Goal: Task Accomplishment & Management: Manage account settings

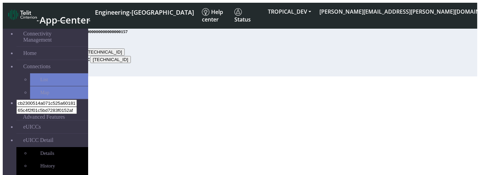
click at [75, 76] on button "Retrieve list" at bounding box center [59, 72] width 29 height 7
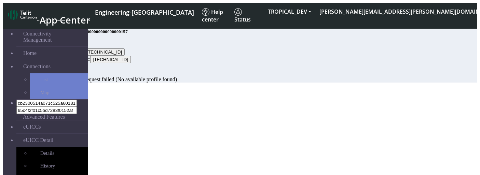
click at [165, 83] on div "Profile download request failed (No available profile found)" at bounding box center [214, 79] width 338 height 6
click at [42, 121] on link "eUICCs" at bounding box center [52, 127] width 72 height 13
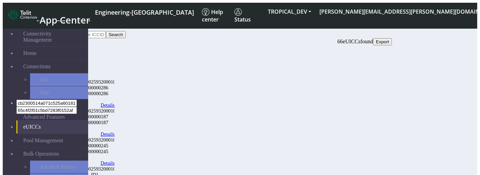
click at [115, 102] on link "Details" at bounding box center [108, 105] width 14 height 6
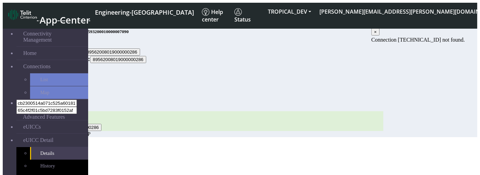
scroll to position [26, 0]
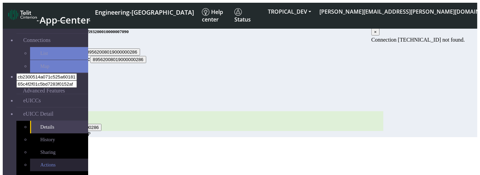
select select
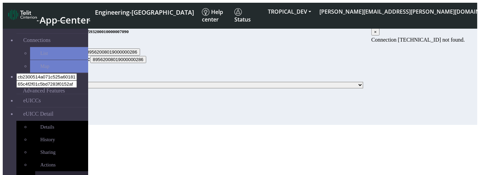
click at [45, 175] on span "Add profile" at bounding box center [56, 178] width 23 height 6
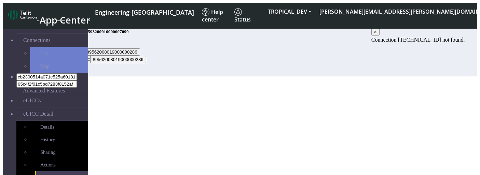
click at [75, 76] on button "Retrieve list" at bounding box center [59, 72] width 29 height 7
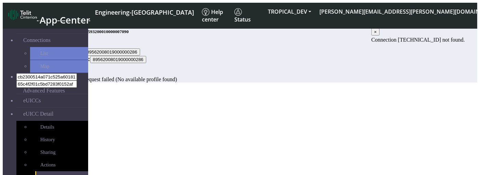
click at [163, 83] on div "Profile download request failed (No available profile found)" at bounding box center [214, 79] width 338 height 6
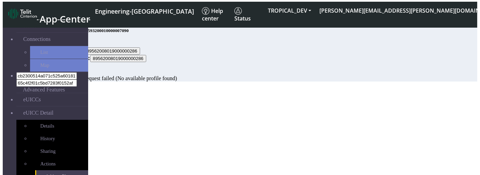
select select
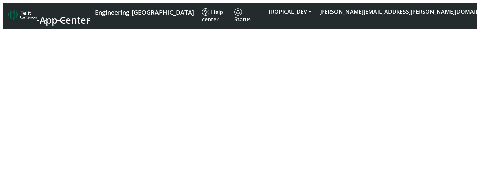
select select
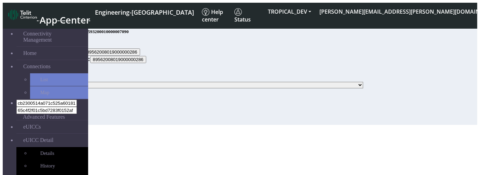
click at [169, 88] on select "[TECHNICAL_ID]" at bounding box center [220, 85] width 286 height 6
select select "[TECHNICAL_ID]"
click at [106, 88] on select "[TECHNICAL_ID]" at bounding box center [220, 85] width 286 height 6
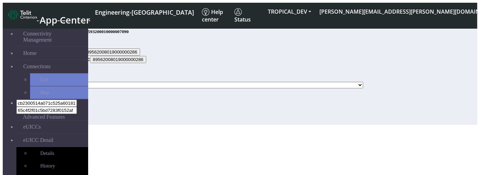
click at [79, 101] on button "Update" at bounding box center [69, 97] width 20 height 7
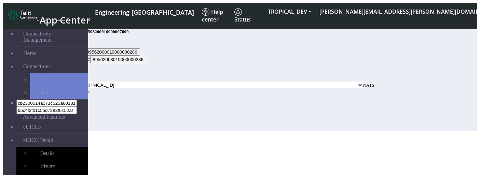
click at [143, 69] on div "Set active profile" at bounding box center [214, 66] width 338 height 6
click at [131, 88] on select "[TECHNICAL_ID]" at bounding box center [220, 85] width 286 height 6
click at [79, 107] on button "Update" at bounding box center [69, 103] width 20 height 7
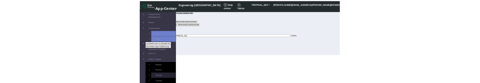
scroll to position [64, 0]
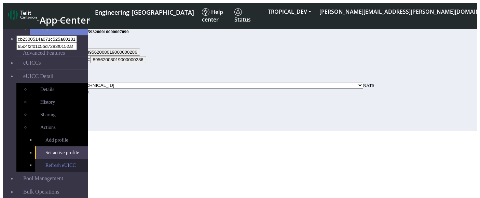
click at [45, 162] on span "Refresh eUICC" at bounding box center [60, 165] width 30 height 6
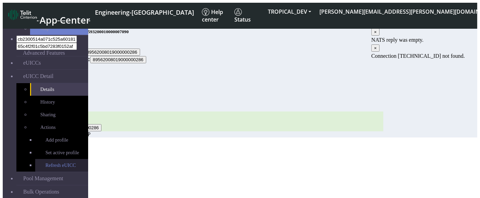
click at [50, 159] on link "Refresh eUICC" at bounding box center [61, 165] width 53 height 13
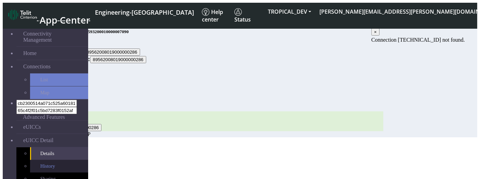
scroll to position [68, 0]
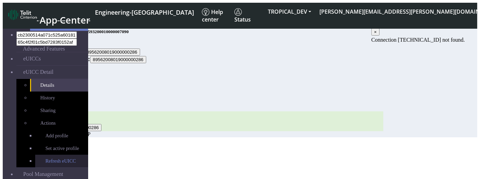
click at [56, 83] on link "Refresh eUICC" at bounding box center [61, 161] width 53 height 13
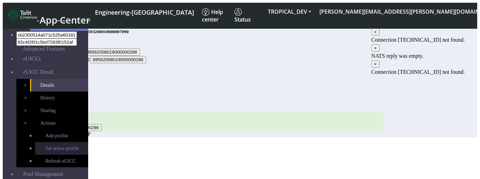
click at [49, 83] on span "Set active profile" at bounding box center [61, 148] width 33 height 6
select select
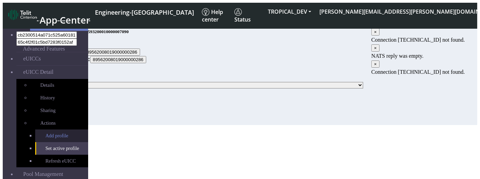
click at [48, 83] on link "Add profile" at bounding box center [61, 135] width 53 height 13
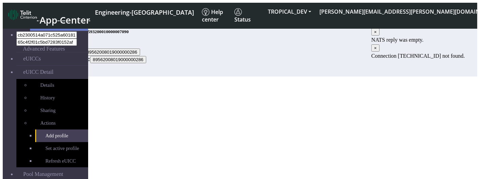
click at [75, 76] on button "Retrieve list" at bounding box center [59, 72] width 29 height 7
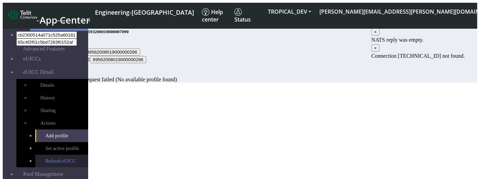
scroll to position [83, 0]
